Goal: Entertainment & Leisure: Consume media (video, audio)

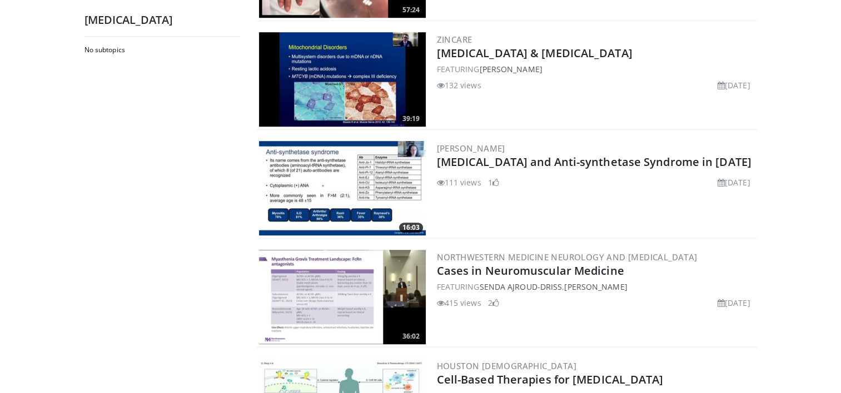
scroll to position [778, 0]
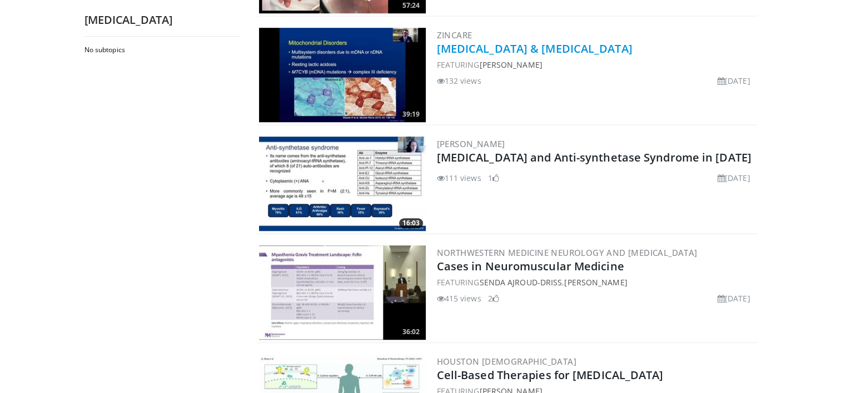
click at [482, 47] on link "[MEDICAL_DATA] & [MEDICAL_DATA]" at bounding box center [535, 48] width 196 height 15
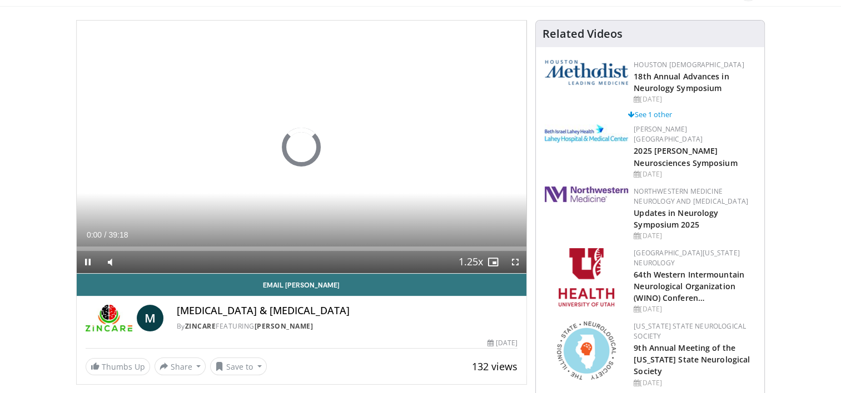
scroll to position [111, 0]
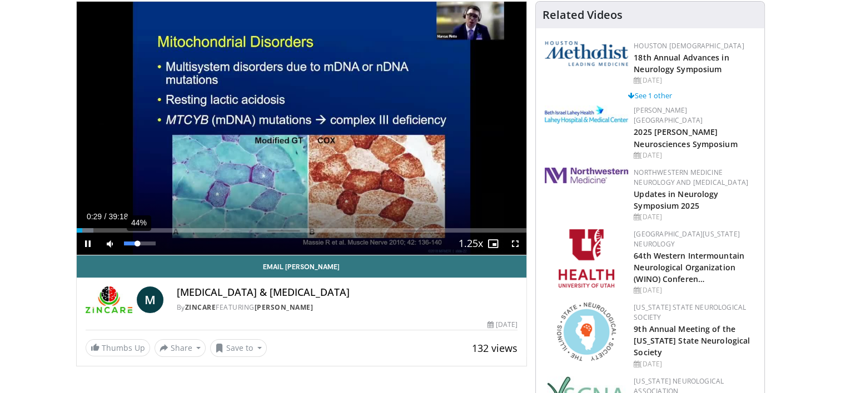
drag, startPoint x: 131, startPoint y: 243, endPoint x: 137, endPoint y: 244, distance: 6.3
click at [137, 244] on div "Volume Level" at bounding box center [131, 244] width 14 height 4
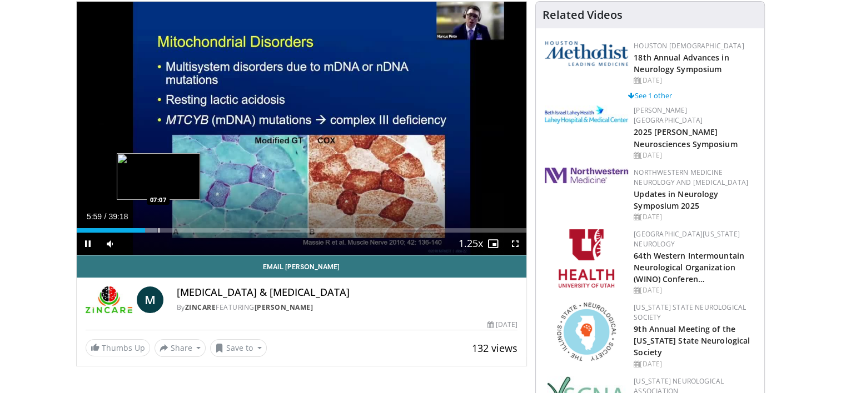
click at [158, 232] on div "Progress Bar" at bounding box center [158, 230] width 1 height 4
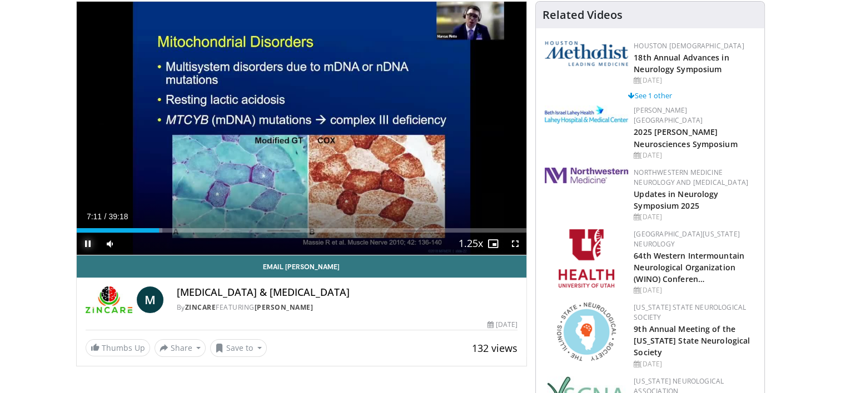
click at [89, 244] on span "Video Player" at bounding box center [88, 244] width 22 height 22
click at [84, 243] on span "Video Player" at bounding box center [88, 244] width 22 height 22
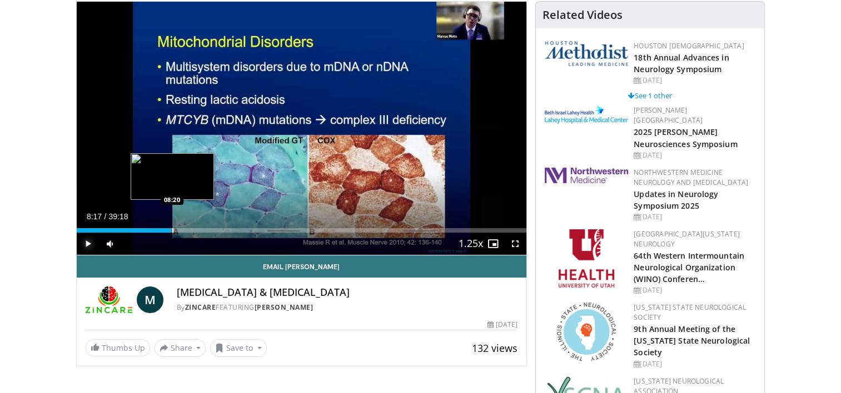
click at [171, 227] on div "Loaded : 21.46% 08:17 08:20" at bounding box center [302, 227] width 450 height 11
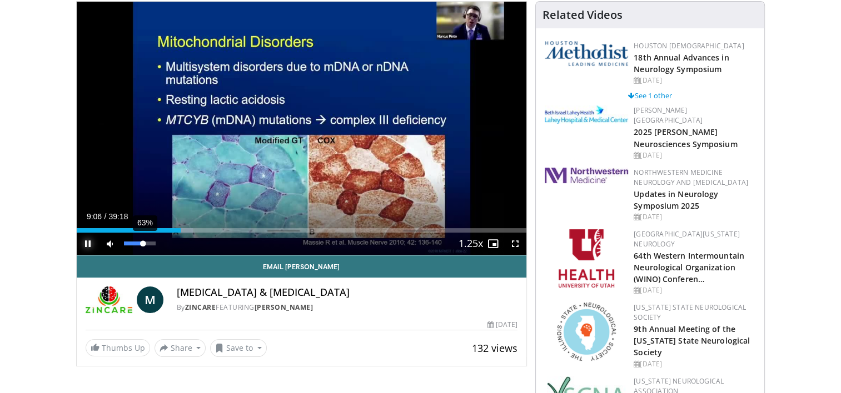
drag, startPoint x: 136, startPoint y: 244, endPoint x: 143, endPoint y: 246, distance: 6.8
click at [143, 246] on div "Volume Level" at bounding box center [133, 244] width 19 height 4
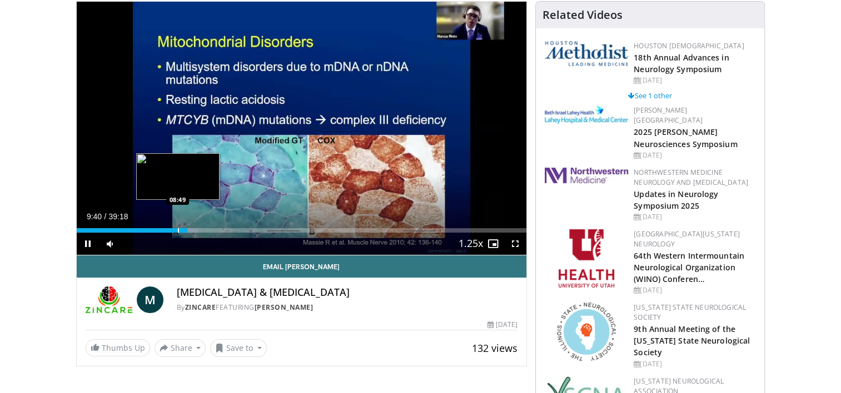
click at [178, 231] on div "Progress Bar" at bounding box center [178, 230] width 1 height 4
click at [193, 231] on div "Progress Bar" at bounding box center [193, 230] width 1 height 4
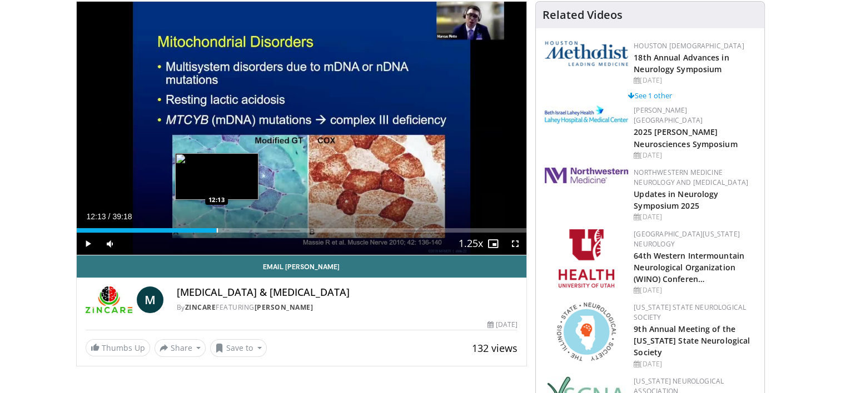
click at [217, 228] on div "Progress Bar" at bounding box center [217, 230] width 1 height 4
click at [223, 229] on div "Progress Bar" at bounding box center [223, 230] width 1 height 4
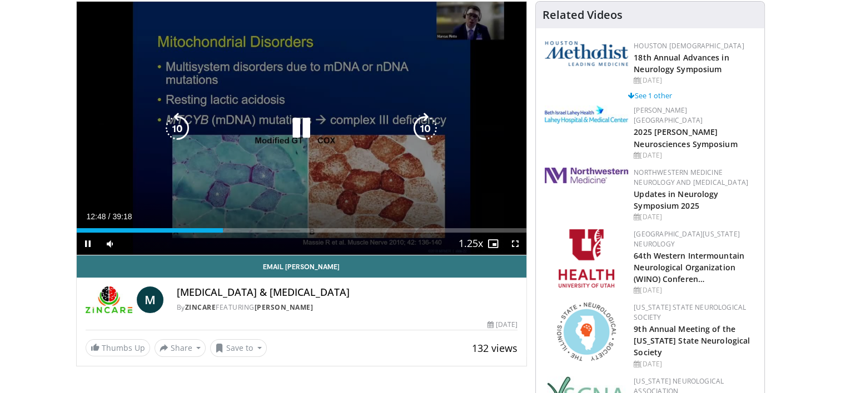
click at [0, 0] on div "Progress Bar" at bounding box center [0, 0] width 0 height 0
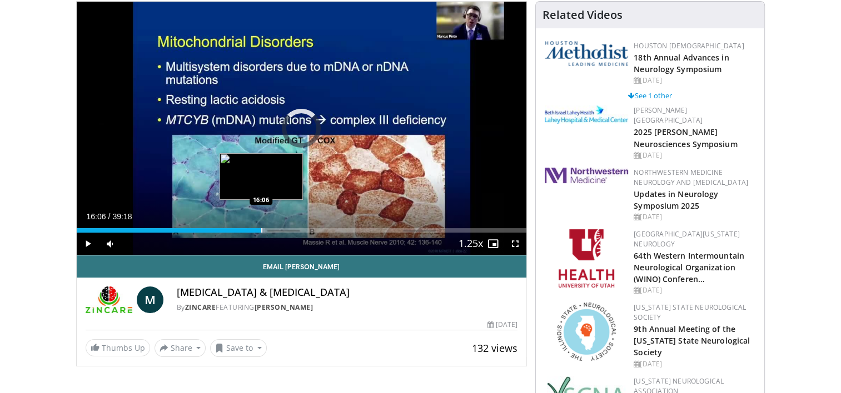
click at [261, 228] on div "Progress Bar" at bounding box center [261, 230] width 1 height 4
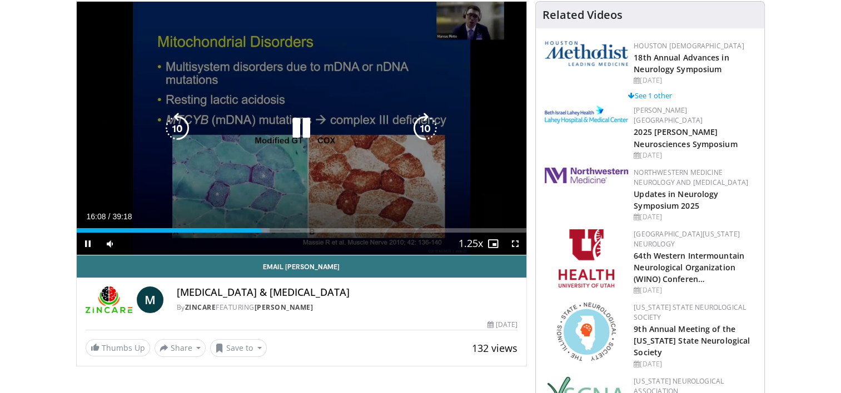
click at [0, 0] on div "Progress Bar" at bounding box center [0, 0] width 0 height 0
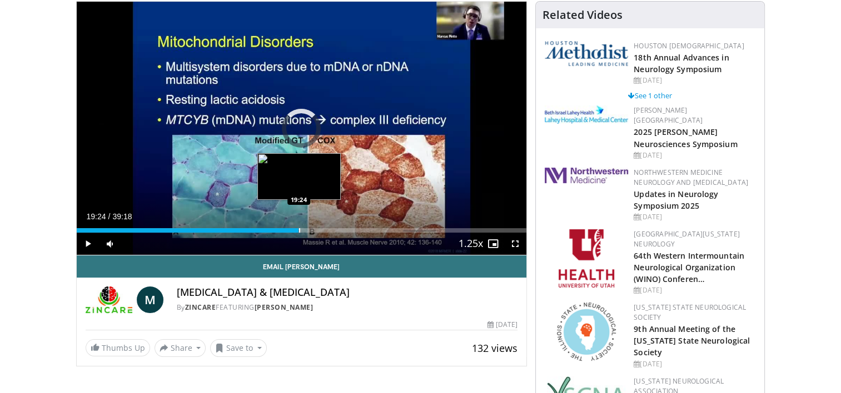
click at [299, 231] on div "Progress Bar" at bounding box center [299, 230] width 1 height 4
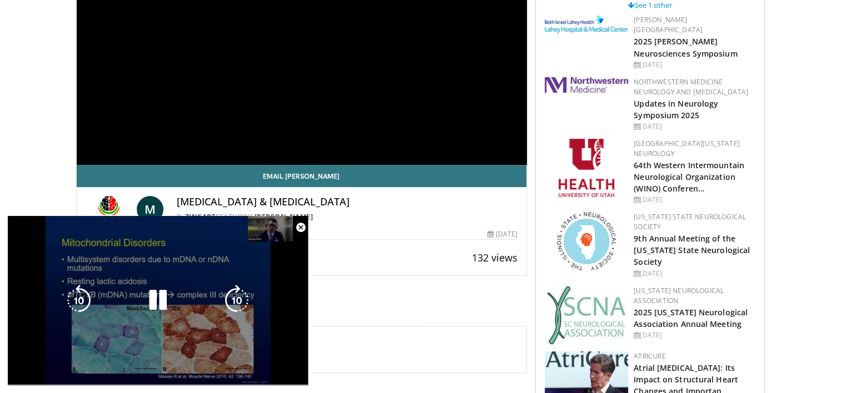
scroll to position [0, 0]
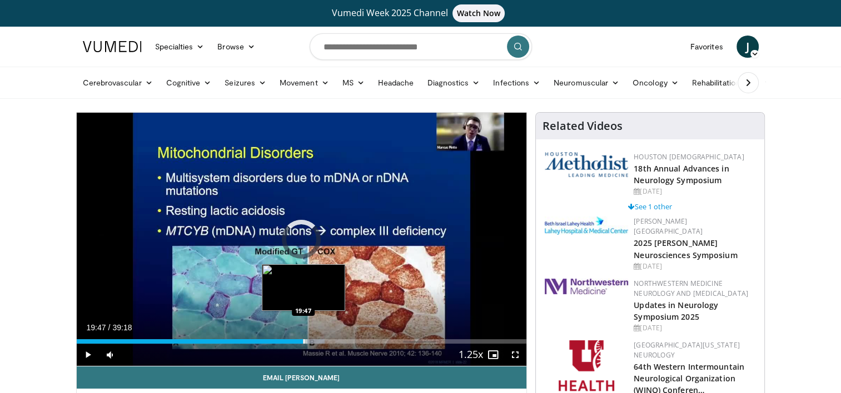
click at [303, 342] on div "Progress Bar" at bounding box center [303, 341] width 1 height 4
click at [303, 341] on div "Progress Bar" at bounding box center [303, 341] width 1 height 4
click at [308, 343] on div "Progress Bar" at bounding box center [308, 341] width 1 height 4
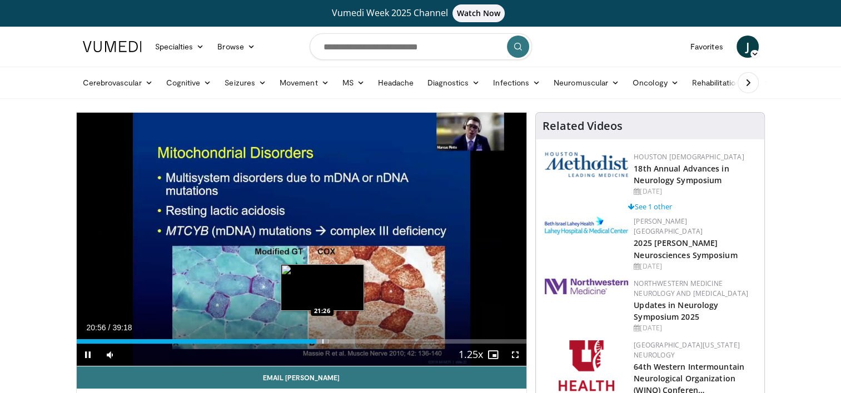
click at [322, 341] on div "Progress Bar" at bounding box center [322, 341] width 1 height 4
click at [341, 341] on div "Progress Bar" at bounding box center [341, 341] width 1 height 4
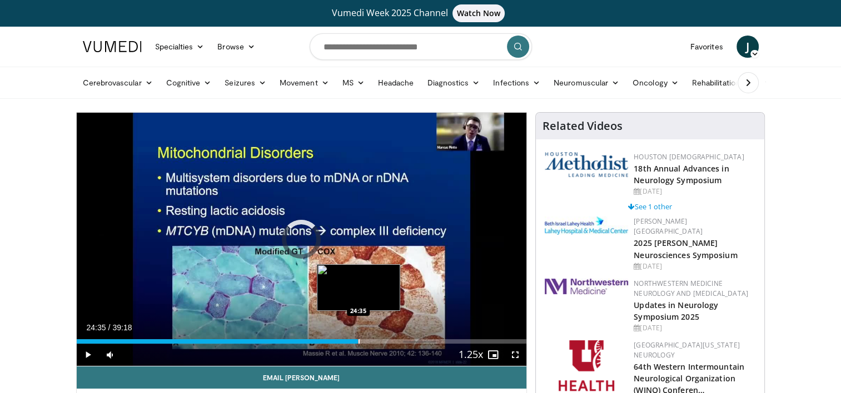
click at [358, 342] on div "Progress Bar" at bounding box center [358, 341] width 1 height 4
click at [372, 340] on div "Progress Bar" at bounding box center [372, 341] width 1 height 4
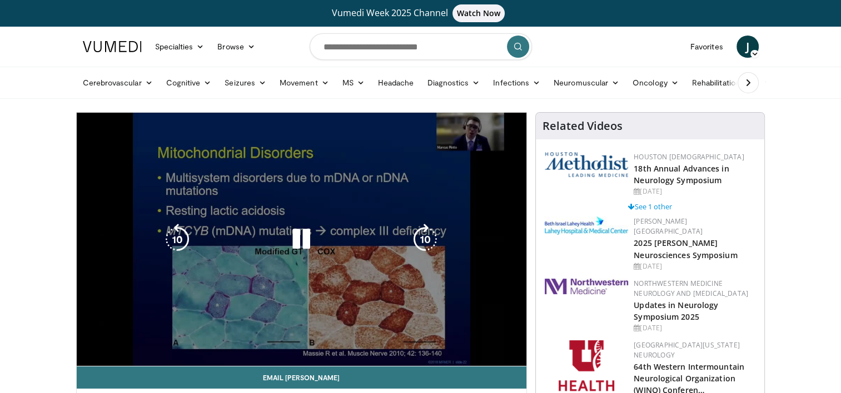
click at [384, 340] on div "10 seconds Tap to unmute" at bounding box center [302, 239] width 450 height 253
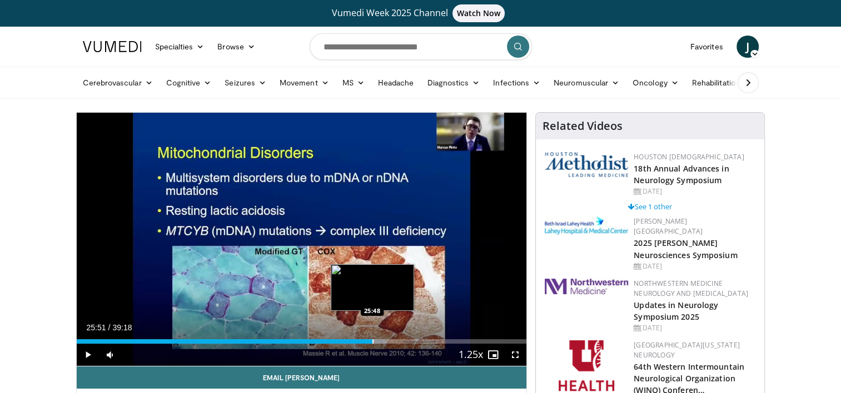
click at [372, 340] on div "Progress Bar" at bounding box center [372, 341] width 1 height 4
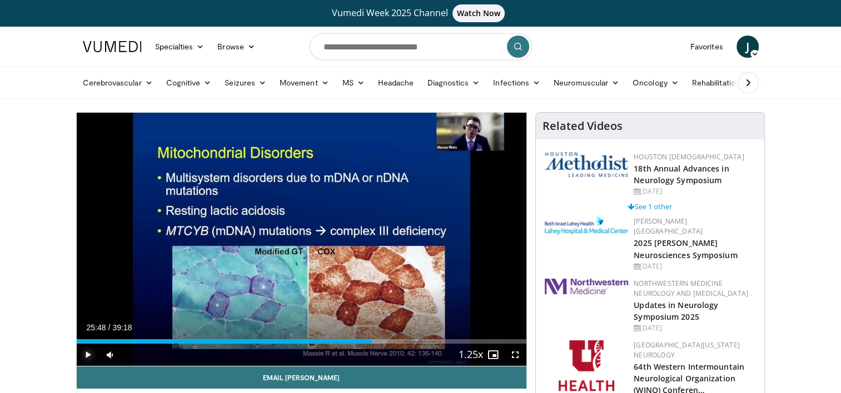
click at [82, 354] on span "Video Player" at bounding box center [88, 355] width 22 height 22
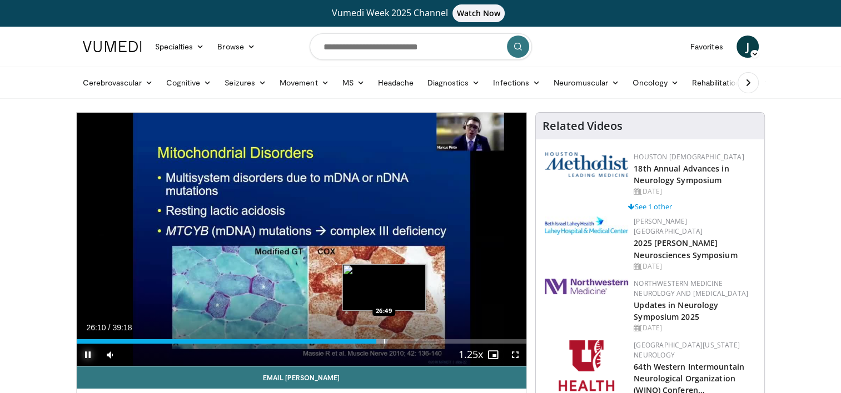
click at [384, 339] on div "Progress Bar" at bounding box center [384, 341] width 1 height 4
click at [391, 339] on div "Progress Bar" at bounding box center [391, 341] width 1 height 4
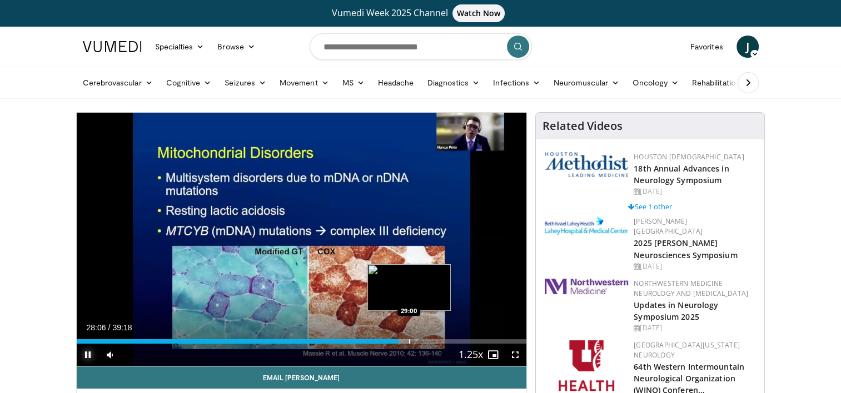
click at [409, 340] on div "Progress Bar" at bounding box center [409, 341] width 1 height 4
click at [421, 342] on div "Progress Bar" at bounding box center [421, 341] width 1 height 4
click at [428, 342] on div "Progress Bar" at bounding box center [427, 341] width 1 height 4
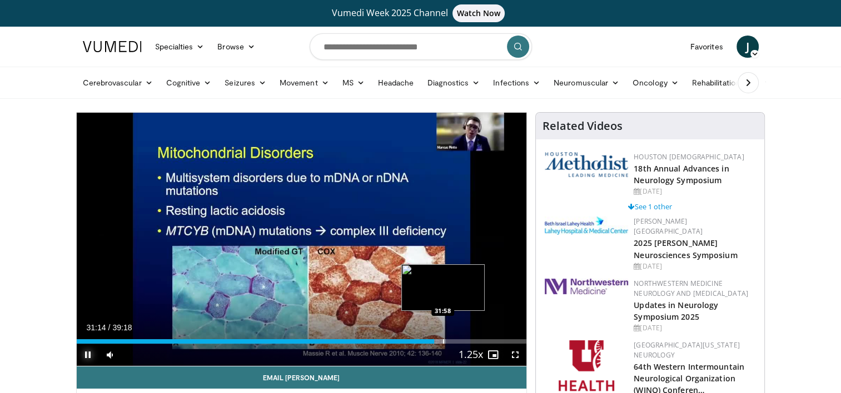
click at [443, 340] on div "Progress Bar" at bounding box center [443, 341] width 1 height 4
click at [459, 342] on div "Progress Bar" at bounding box center [459, 341] width 1 height 4
click at [458, 340] on div "Progress Bar" at bounding box center [458, 341] width 1 height 4
click at [466, 343] on div "Progress Bar" at bounding box center [466, 341] width 1 height 4
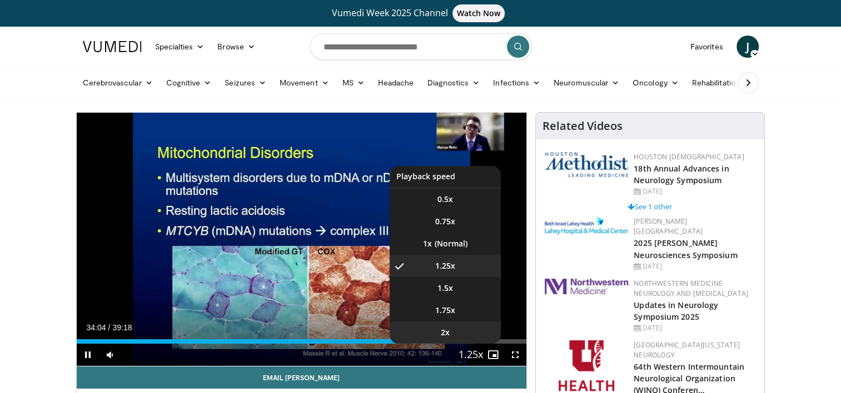
click at [473, 340] on li "2x" at bounding box center [444, 333] width 111 height 22
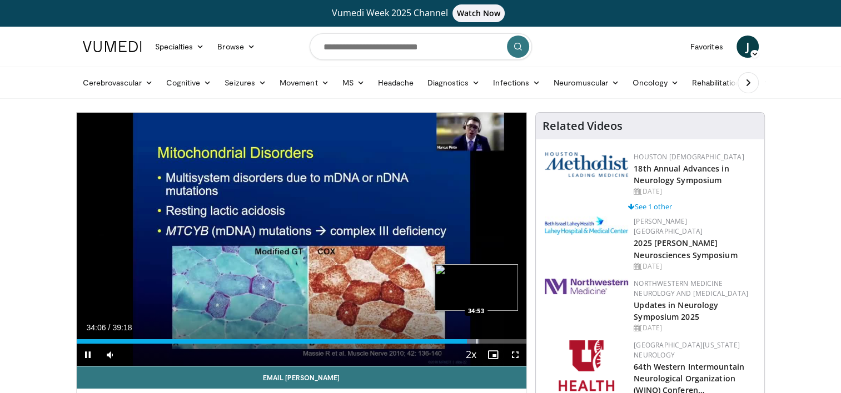
click at [476, 340] on div "Progress Bar" at bounding box center [476, 341] width 1 height 4
click at [482, 340] on div "Progress Bar" at bounding box center [482, 341] width 1 height 4
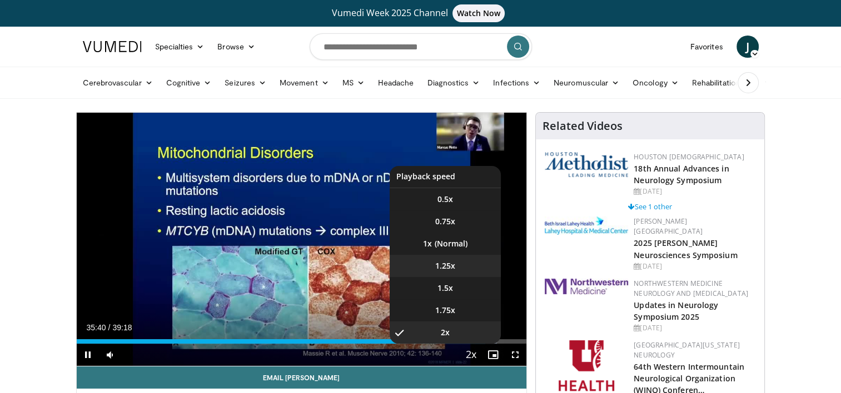
click at [457, 267] on li "1.25x" at bounding box center [444, 266] width 111 height 22
click at [477, 342] on li "2x" at bounding box center [444, 333] width 111 height 22
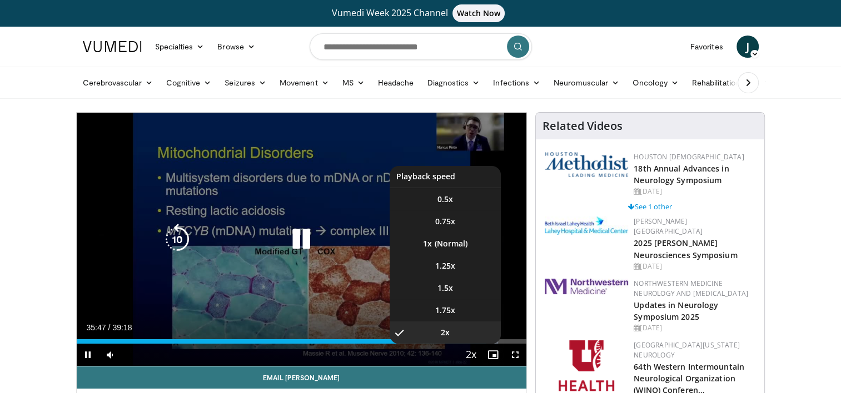
drag, startPoint x: 473, startPoint y: 352, endPoint x: 476, endPoint y: 341, distance: 11.5
click at [474, 352] on span "Video Player" at bounding box center [471, 355] width 16 height 22
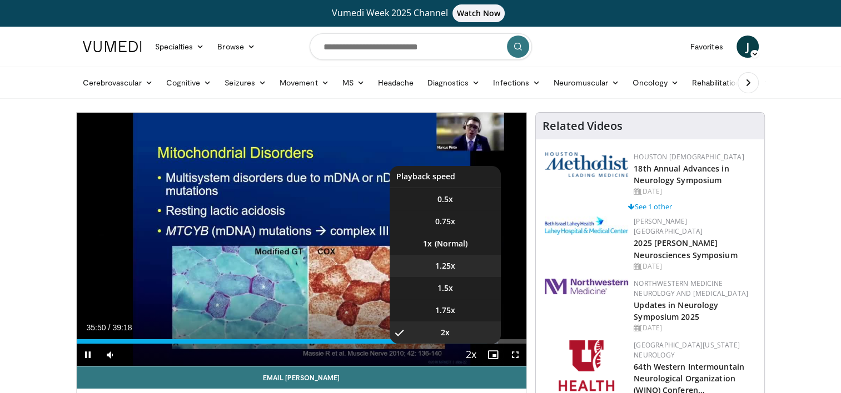
click at [455, 266] on li "1.25x" at bounding box center [444, 266] width 111 height 22
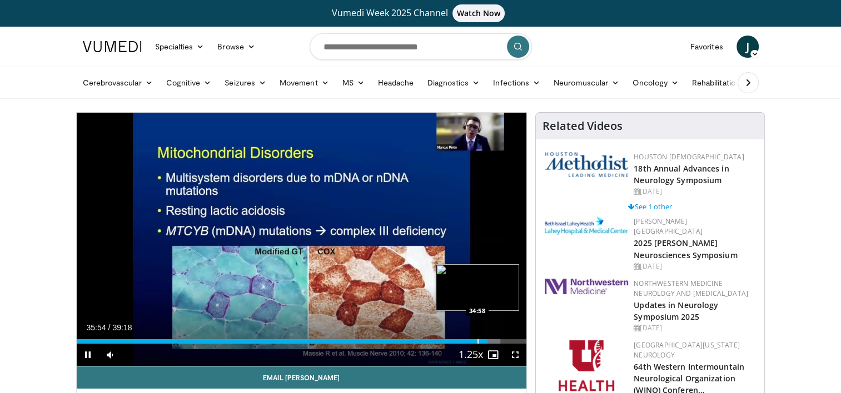
click at [477, 339] on div "Progress Bar" at bounding box center [477, 341] width 1 height 4
click at [487, 342] on div "Progress Bar" at bounding box center [487, 341] width 1 height 4
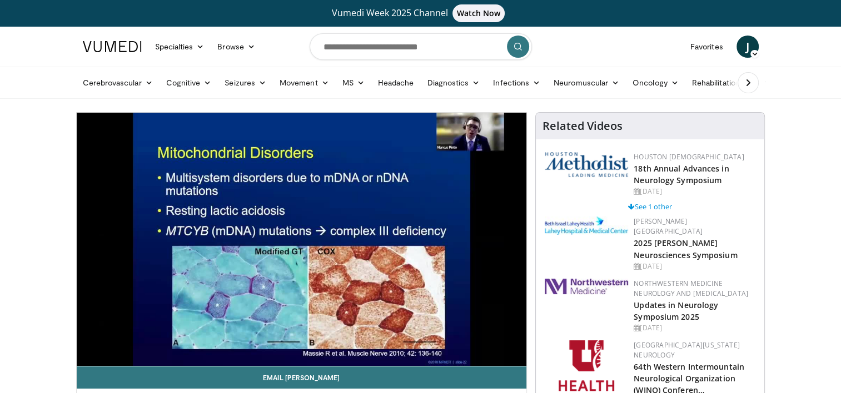
click at [505, 342] on div "10 seconds Tap to unmute" at bounding box center [302, 239] width 450 height 253
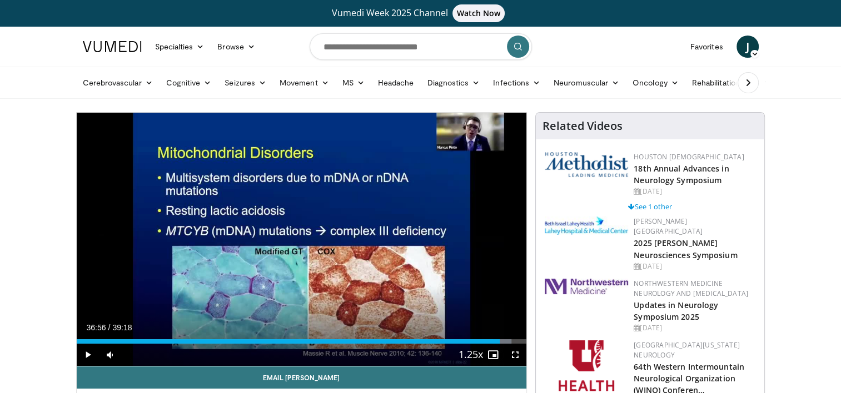
click at [0, 272] on html "Vumedi Week 2025 Channel Watch Now Specialties Adult & Family Medicine Allergy,…" at bounding box center [420, 196] width 841 height 393
click at [509, 341] on div "Progress Bar" at bounding box center [508, 341] width 1 height 4
click at [517, 343] on div "Progress Bar" at bounding box center [517, 341] width 1 height 4
click at [511, 342] on div "Progress Bar" at bounding box center [511, 341] width 1 height 4
click at [509, 342] on div "37:56" at bounding box center [294, 341] width 434 height 4
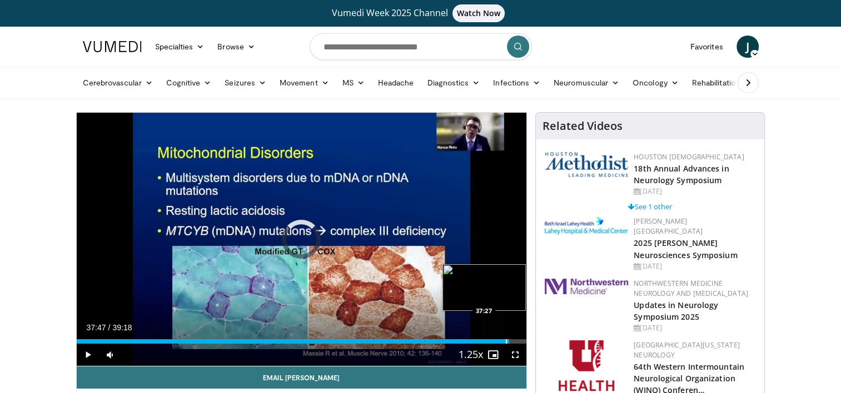
click at [506, 342] on div "Progress Bar" at bounding box center [506, 341] width 1 height 4
click at [516, 354] on span "Video Player" at bounding box center [515, 355] width 22 height 22
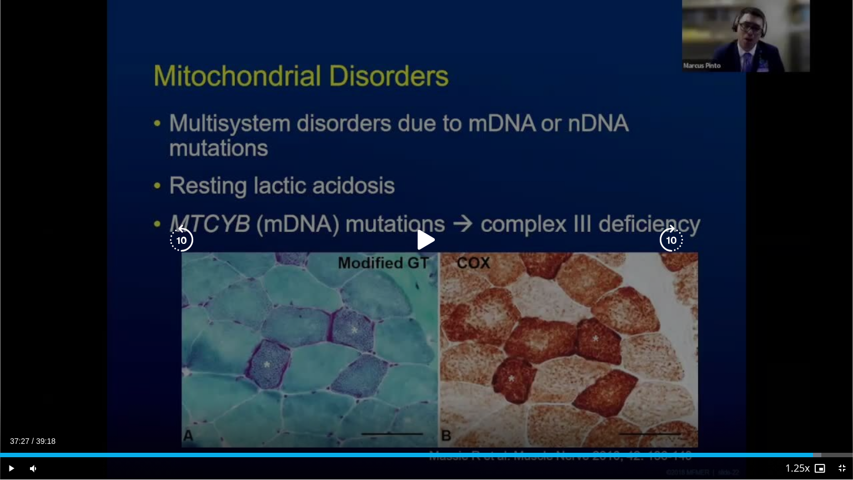
click at [780, 233] on div "10 seconds Tap to unmute" at bounding box center [426, 239] width 853 height 479
click at [777, 232] on div "10 seconds Tap to unmute" at bounding box center [426, 239] width 853 height 479
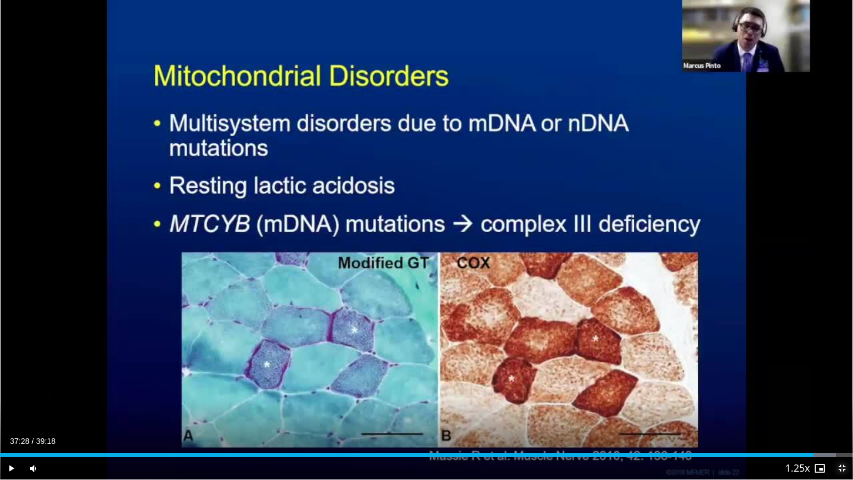
click at [840, 393] on span "Video Player" at bounding box center [842, 468] width 22 height 22
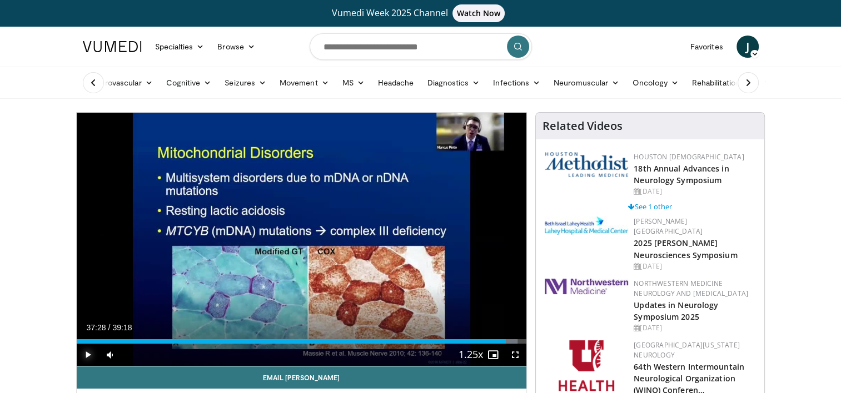
click at [83, 358] on span "Video Player" at bounding box center [88, 355] width 22 height 22
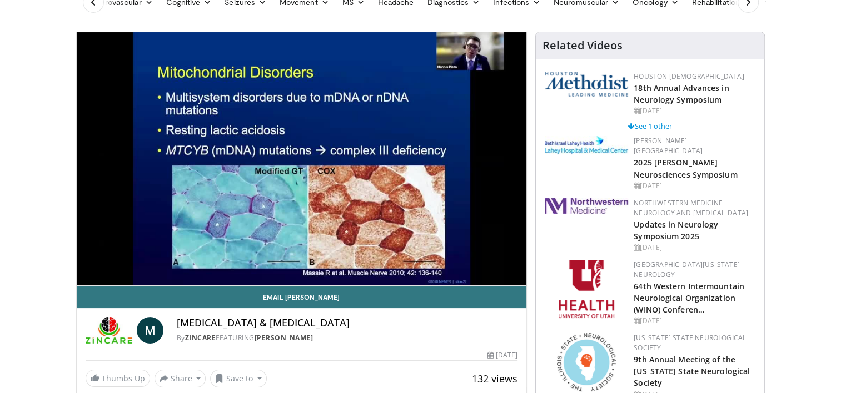
scroll to position [56, 0]
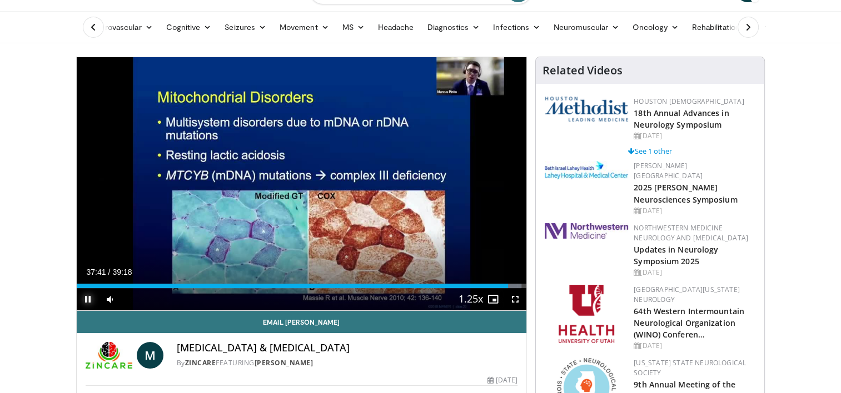
click at [91, 300] on span "Video Player" at bounding box center [88, 299] width 22 height 22
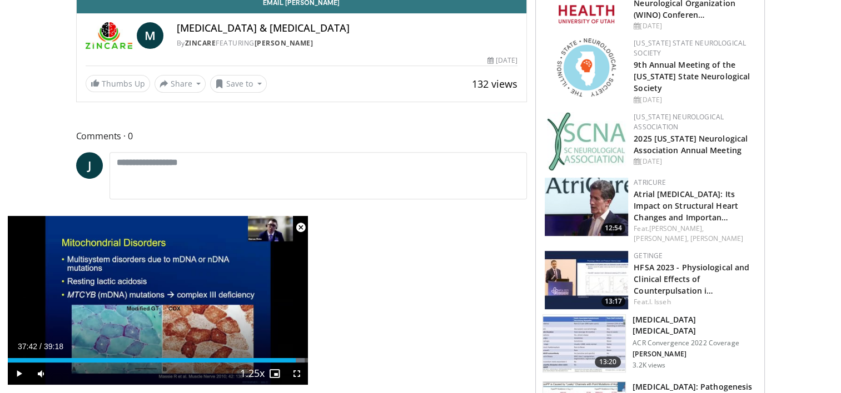
scroll to position [389, 0]
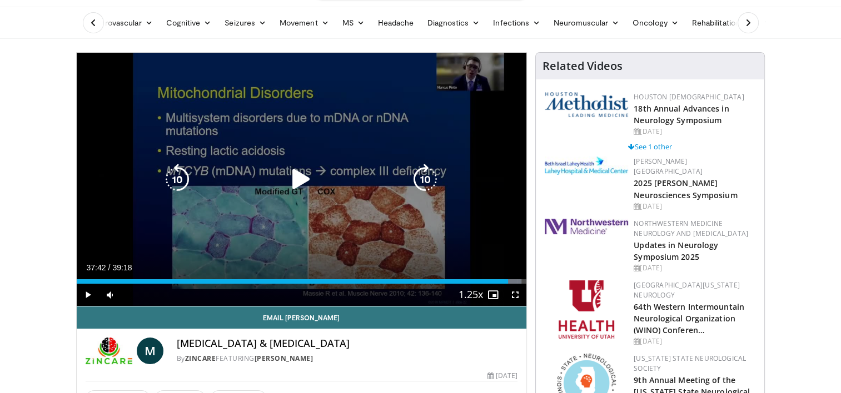
scroll to position [0, 0]
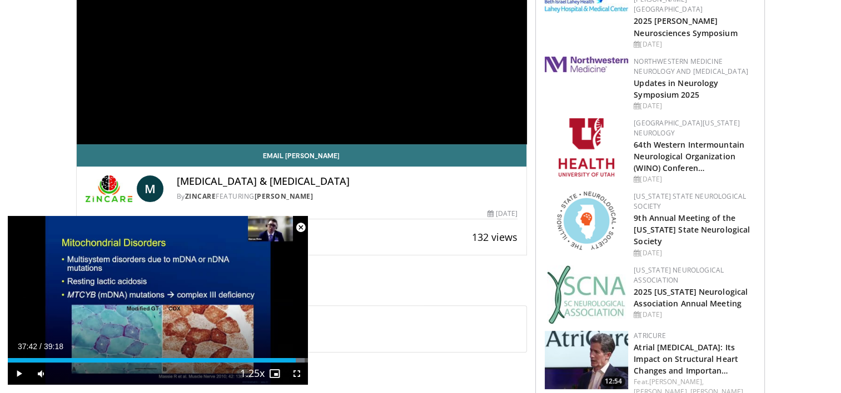
scroll to position [278, 0]
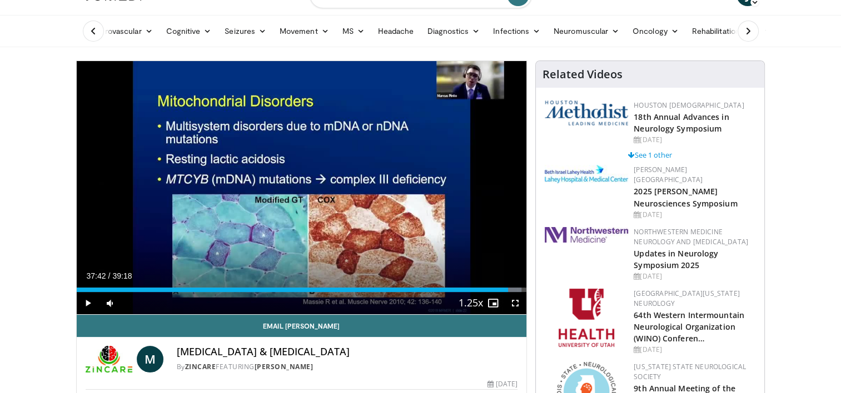
scroll to position [0, 0]
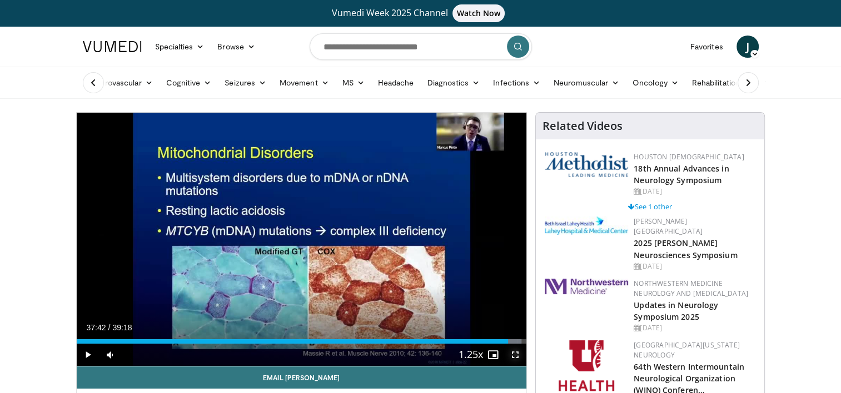
click at [513, 351] on span "Video Player" at bounding box center [515, 355] width 22 height 22
